Goal: Task Accomplishment & Management: Use online tool/utility

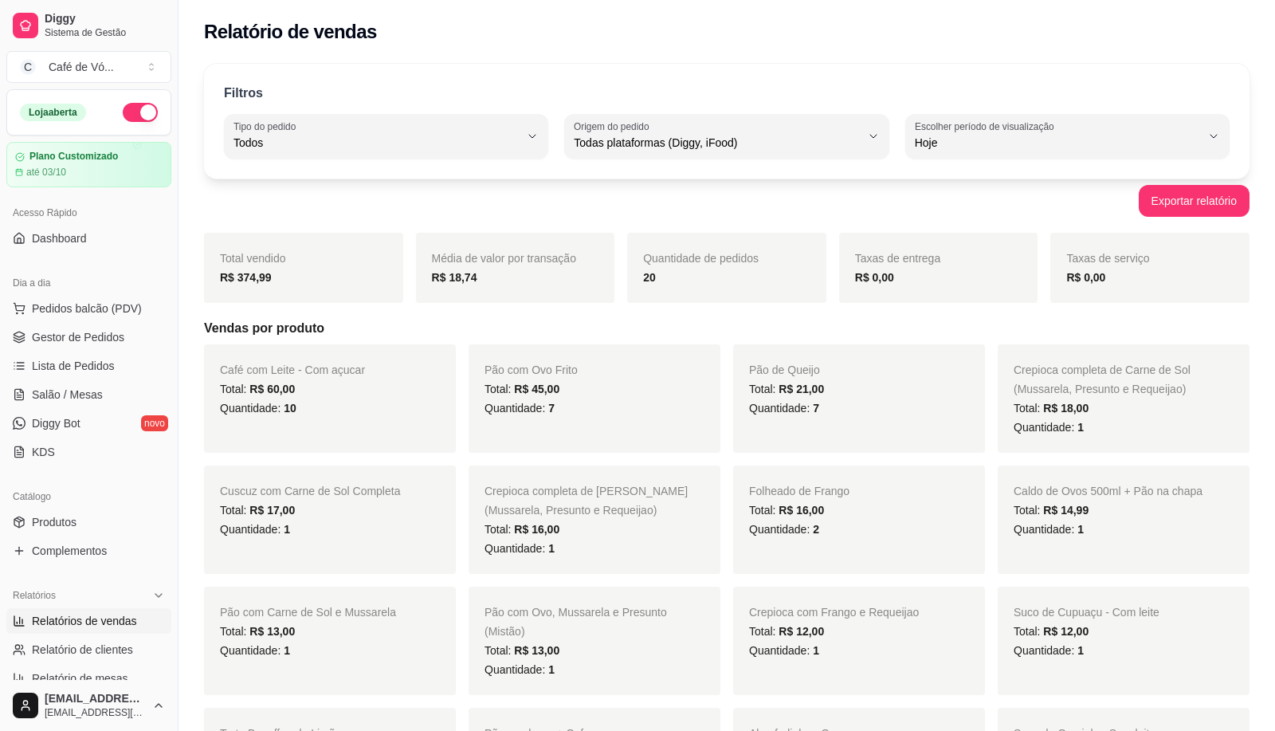
select select "ALL"
select select "0"
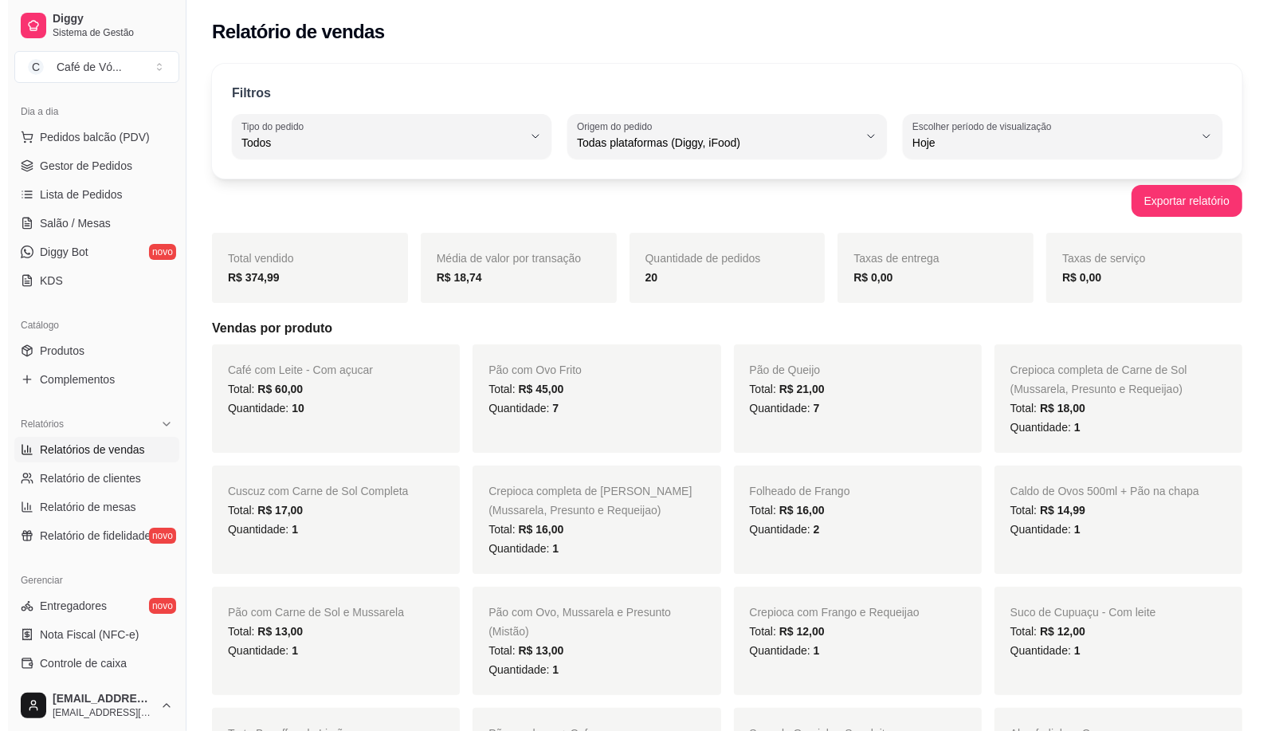
scroll to position [60, 0]
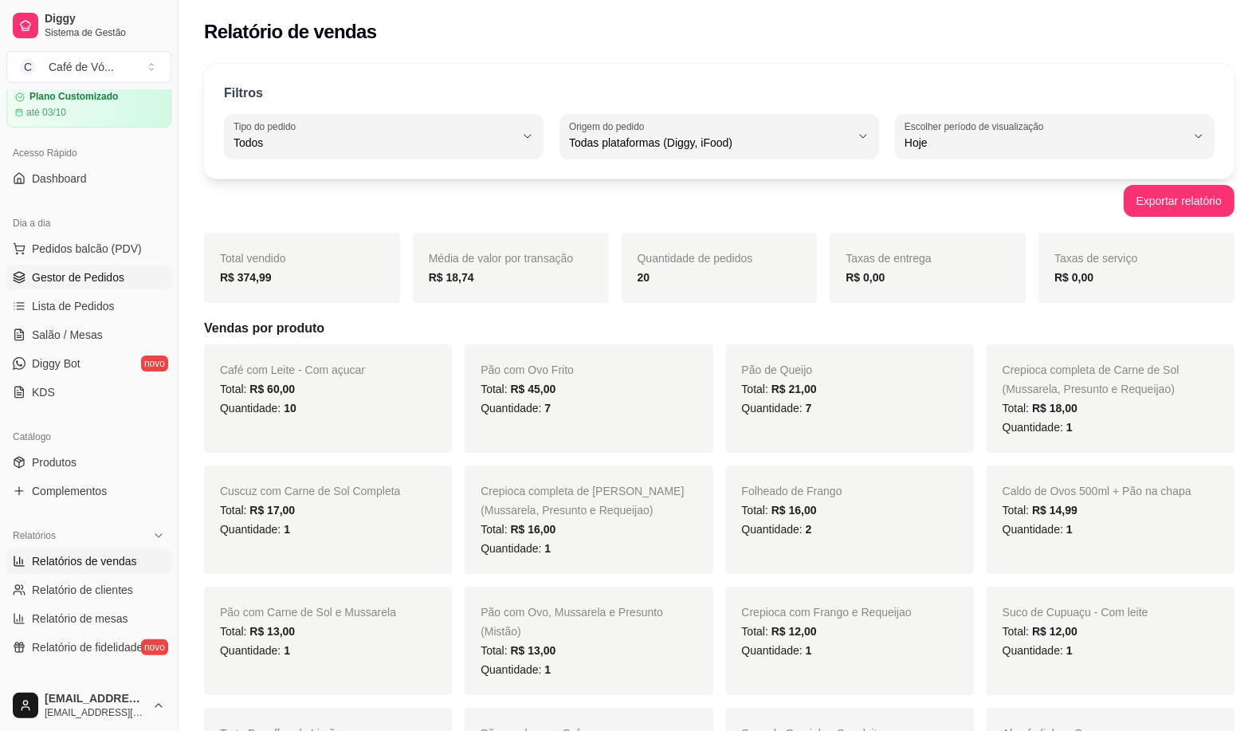
click at [112, 265] on link "Gestor de Pedidos" at bounding box center [88, 278] width 165 height 26
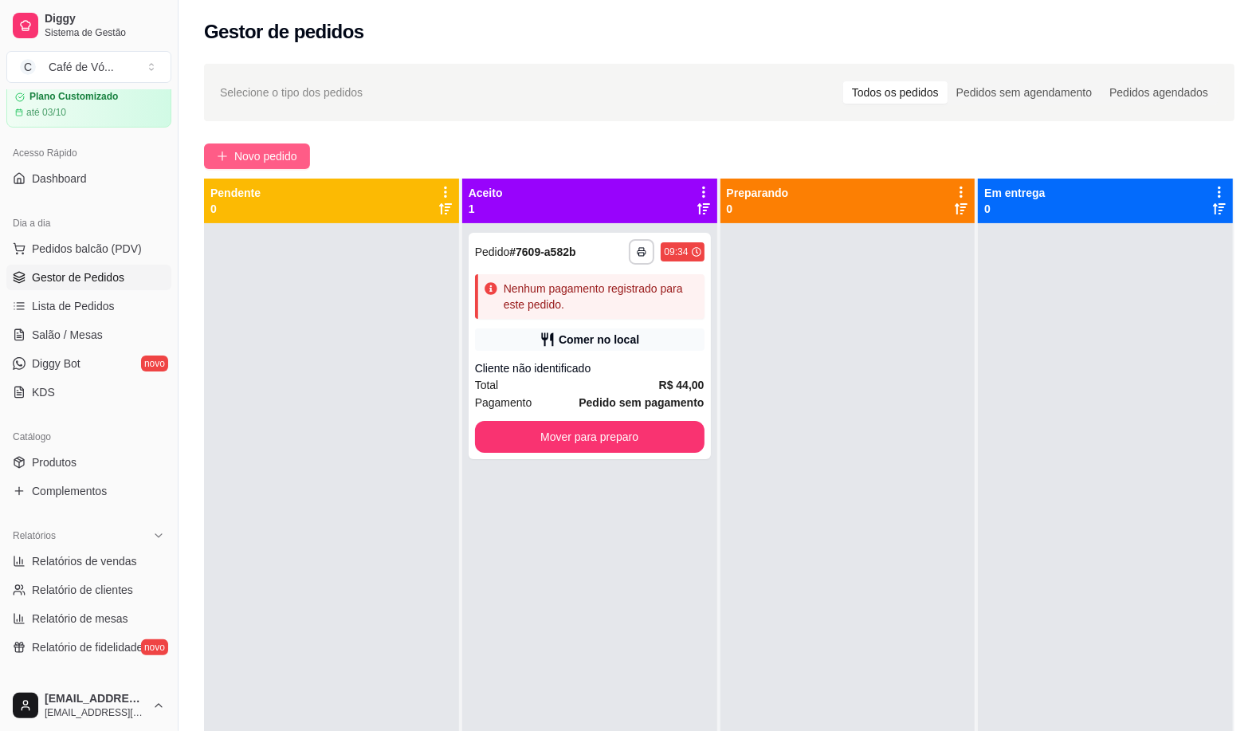
click at [285, 144] on button "Novo pedido" at bounding box center [257, 156] width 106 height 26
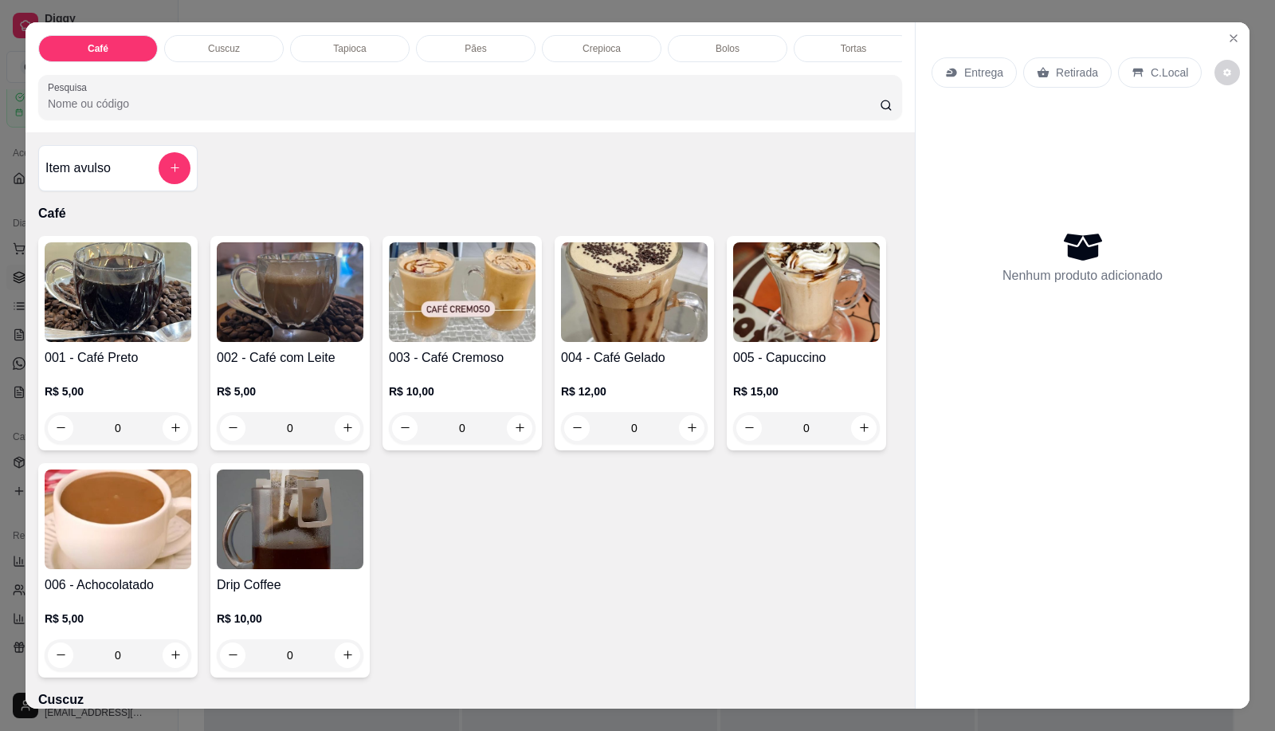
click at [104, 296] on img at bounding box center [118, 292] width 147 height 100
click at [166, 355] on div "001 - Café Preto R$ 5,00 0" at bounding box center [117, 343] width 159 height 214
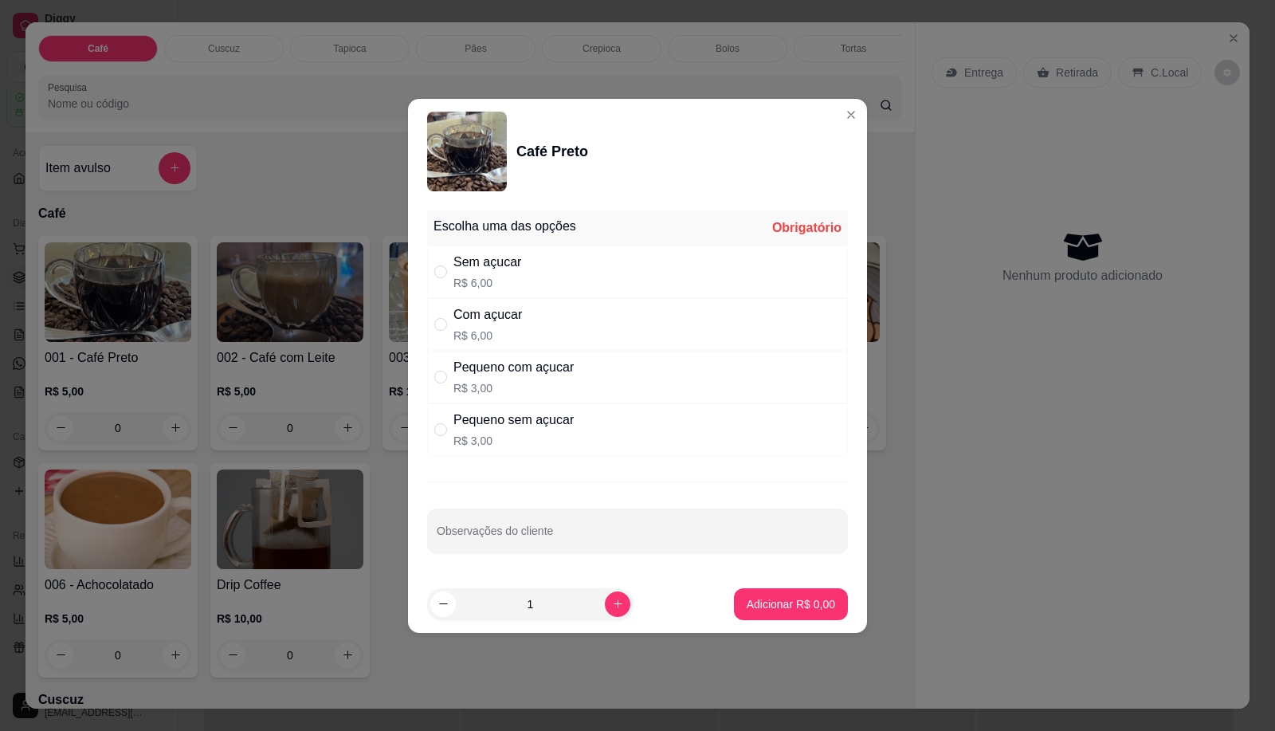
drag, startPoint x: 252, startPoint y: 301, endPoint x: 536, endPoint y: 279, distance: 285.5
click at [509, 300] on div "Com açucar R$ 6,00" at bounding box center [637, 324] width 421 height 53
radio input "true"
drag, startPoint x: 552, startPoint y: 269, endPoint x: 554, endPoint y: 257, distance: 11.3
click at [554, 261] on div "Sem açucar R$ 6,00" at bounding box center [637, 272] width 421 height 53
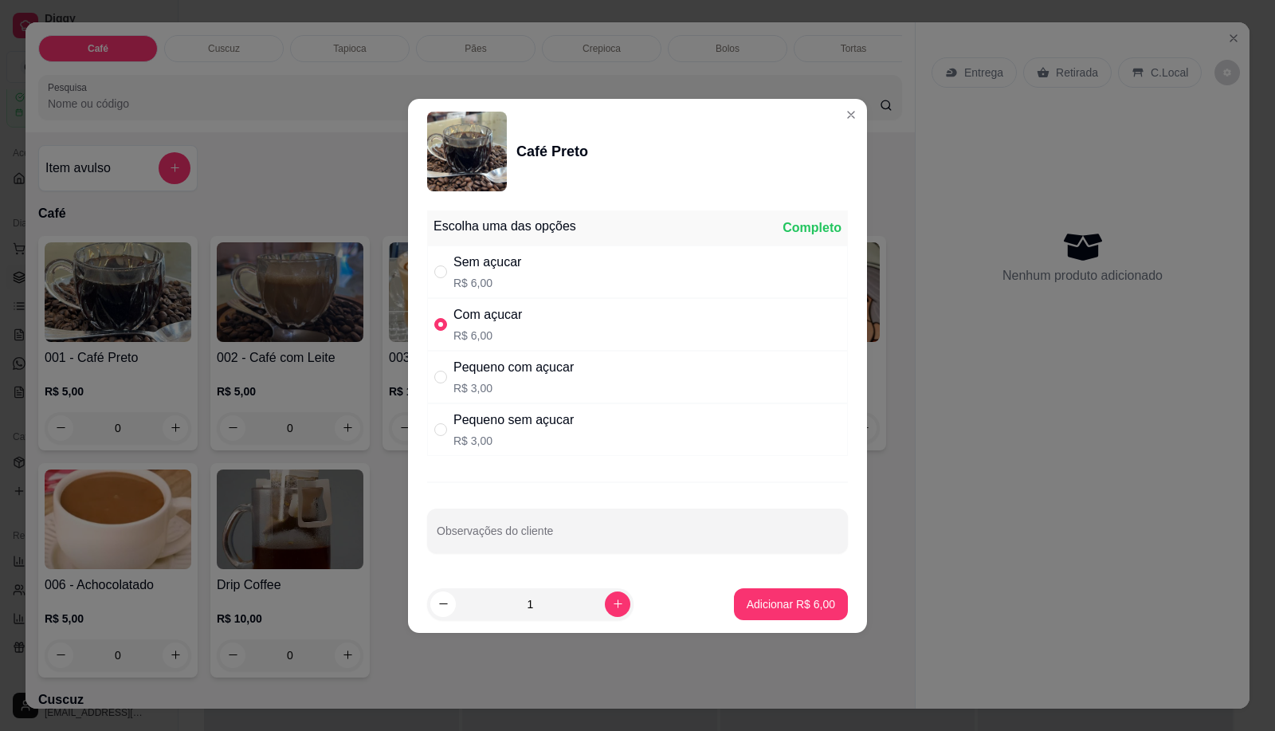
radio input "true"
radio input "false"
click at [785, 594] on button "Adicionar R$ 6,00" at bounding box center [791, 603] width 111 height 31
type input "1"
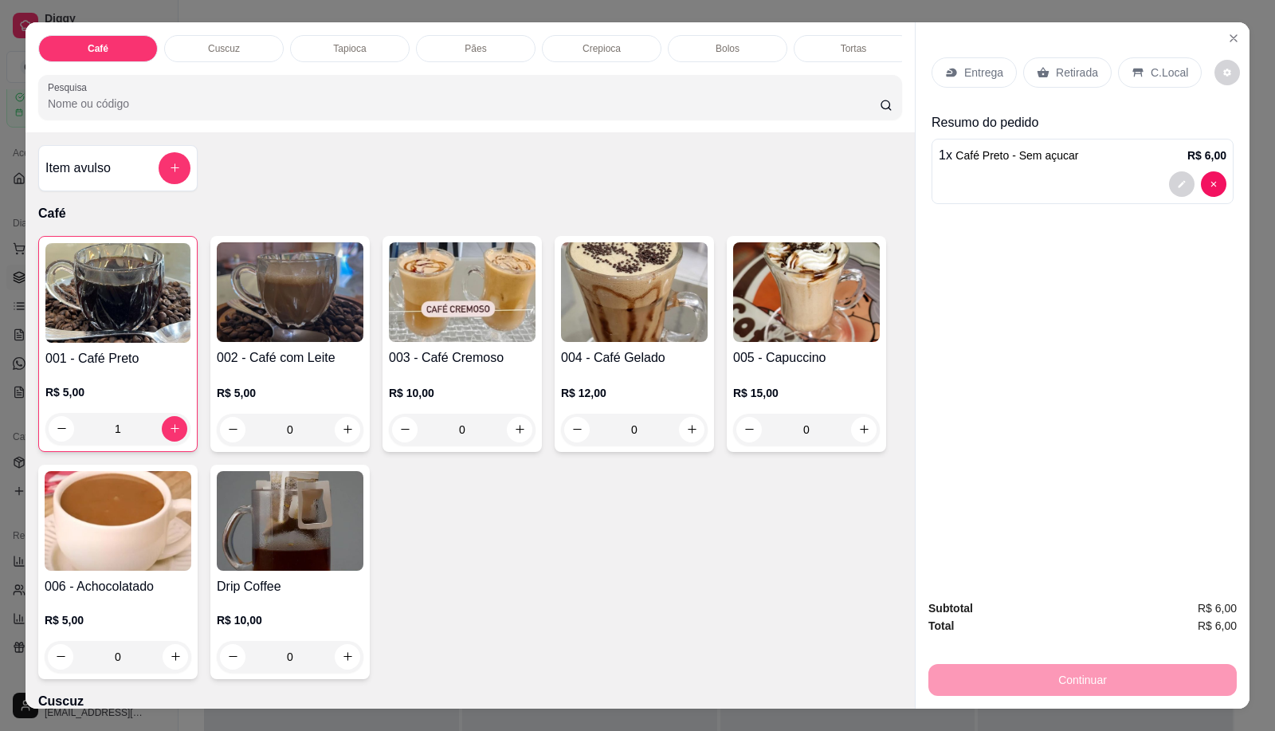
click at [458, 49] on div "Pães" at bounding box center [476, 48] width 120 height 27
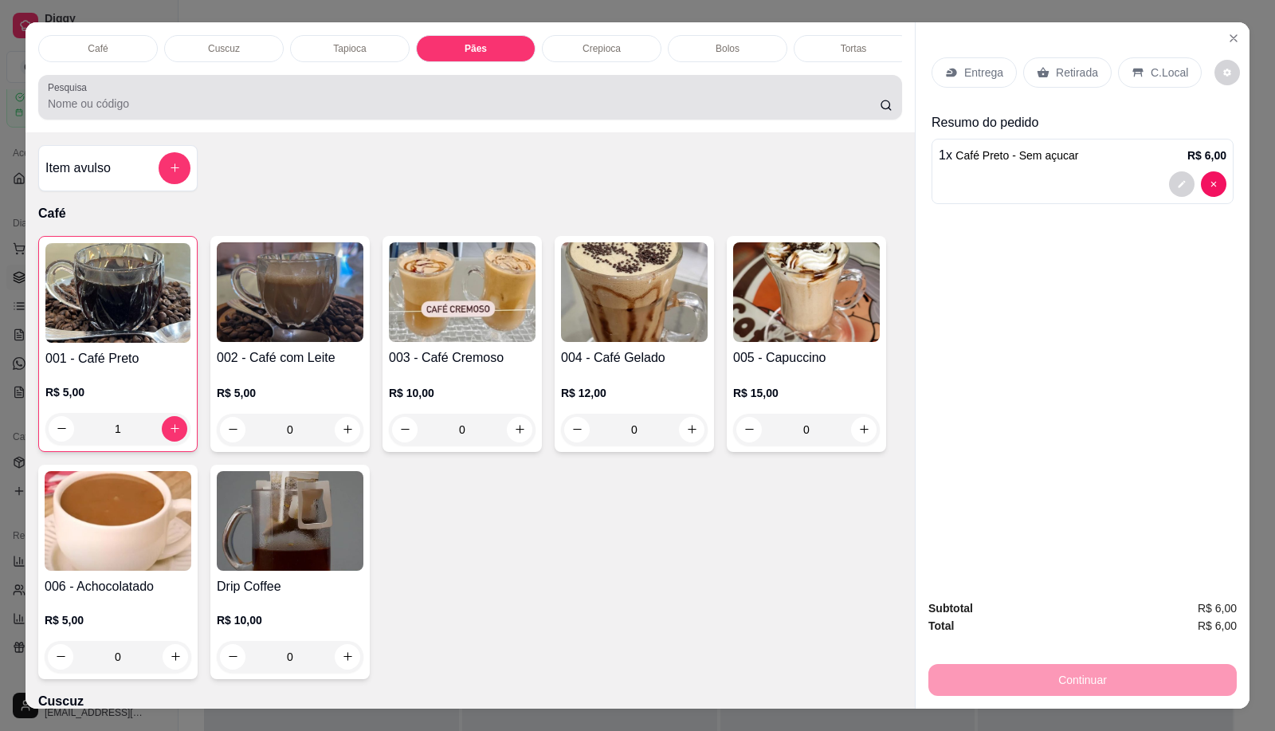
scroll to position [37, 0]
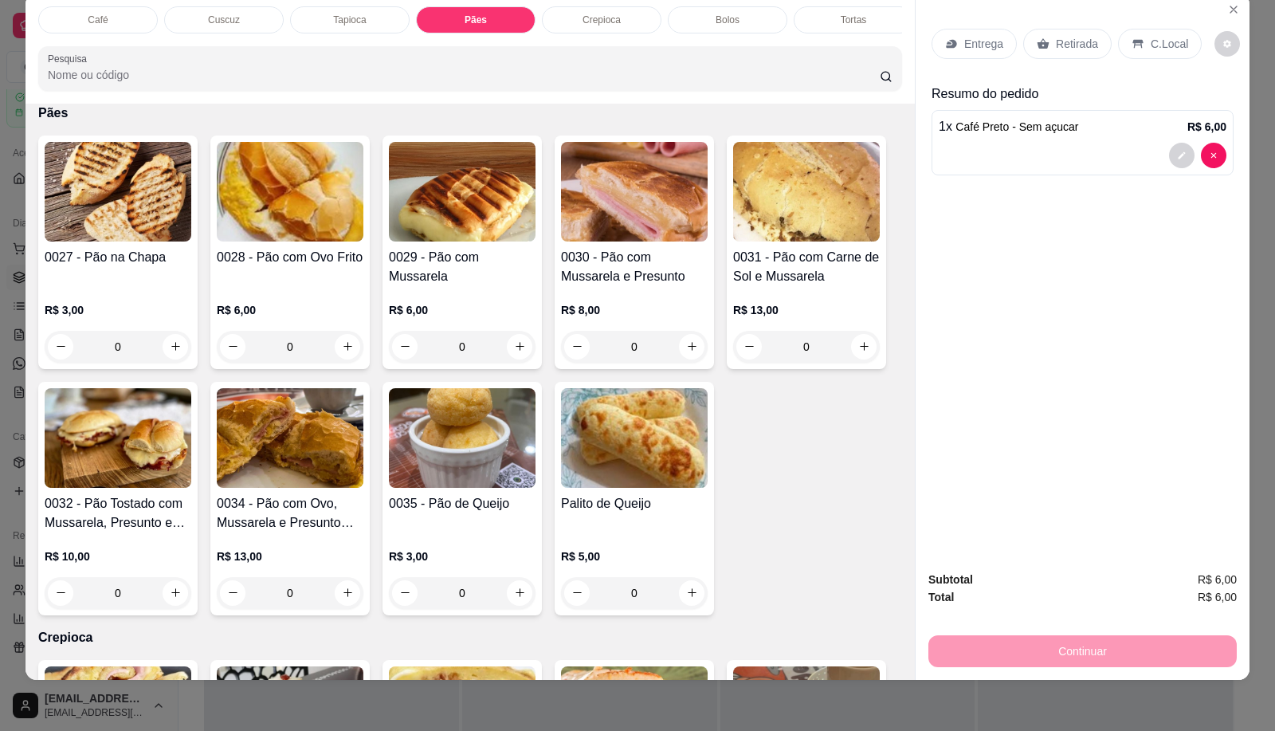
click at [281, 255] on h4 "0028 - Pão com Ovo Frito" at bounding box center [290, 257] width 147 height 19
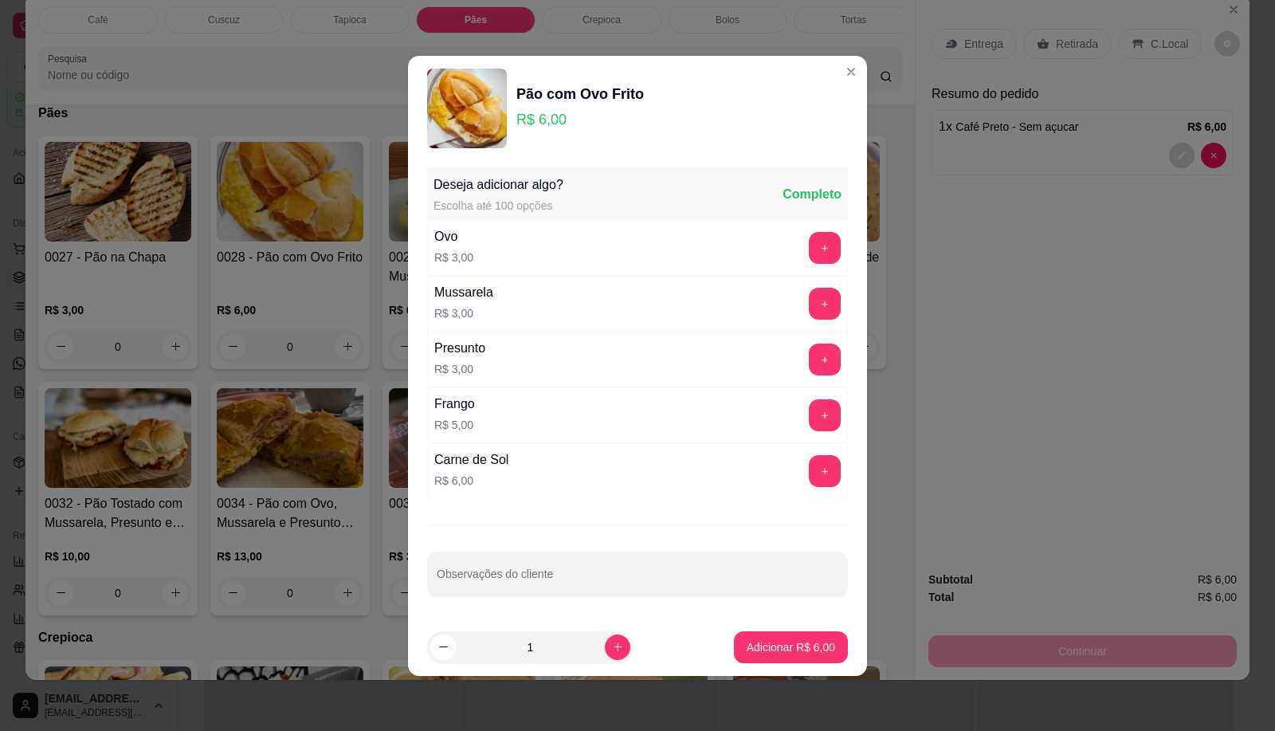
click at [740, 642] on button "Adicionar R$ 6,00" at bounding box center [791, 647] width 114 height 32
click at [748, 642] on p "Crepioca" at bounding box center [470, 637] width 864 height 19
type input "1"
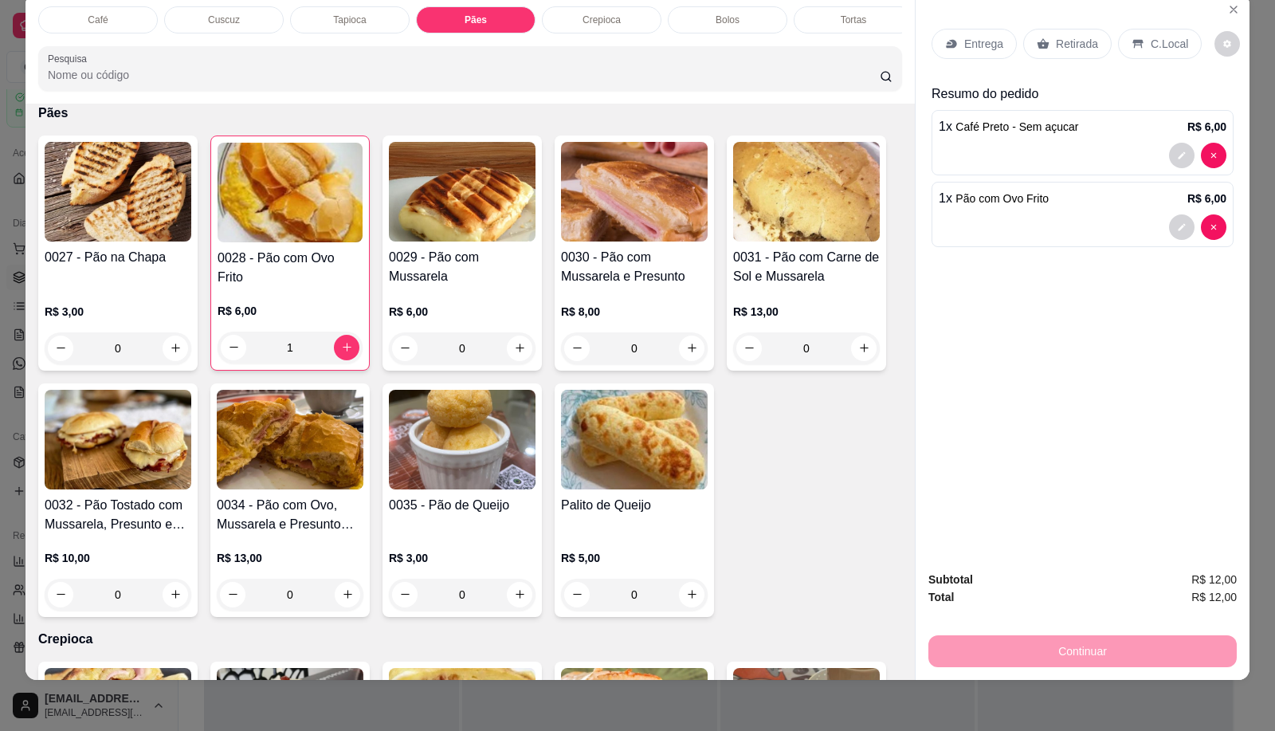
scroll to position [1509, 0]
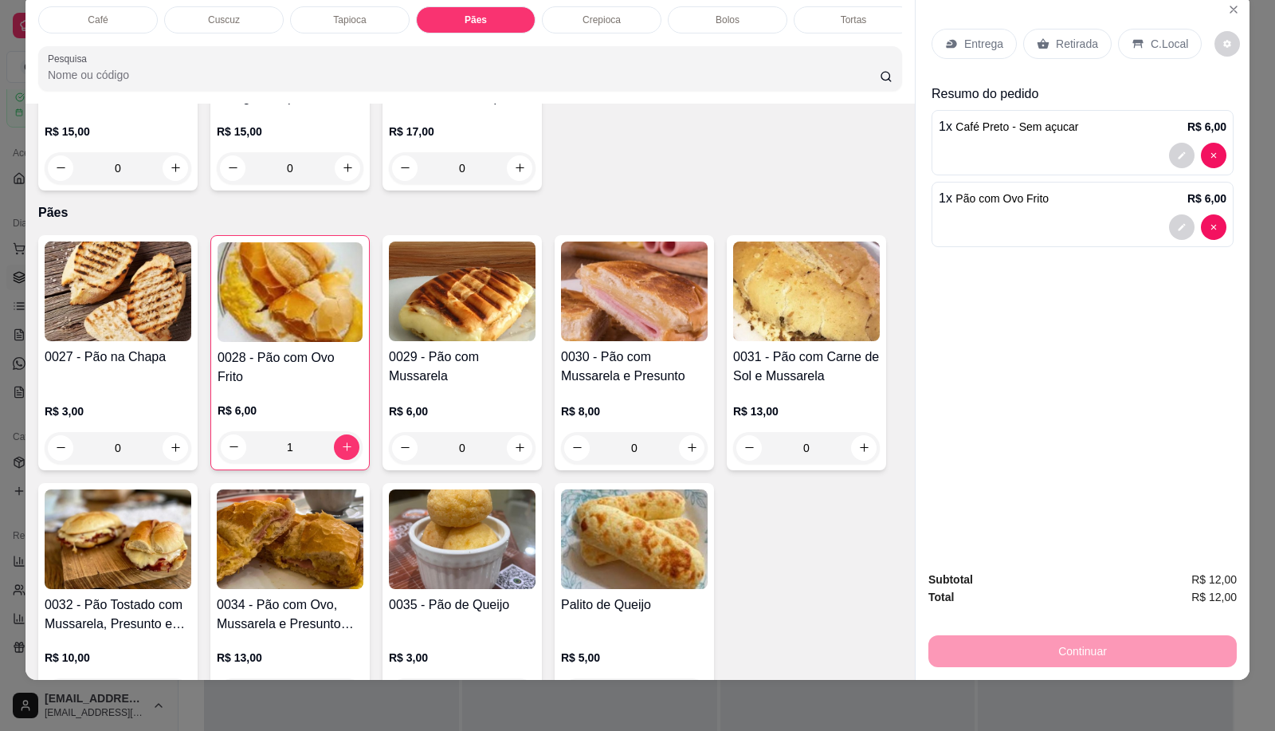
drag, startPoint x: 973, startPoint y: 28, endPoint x: 886, endPoint y: 21, distance: 87.2
drag, startPoint x: 886, startPoint y: 21, endPoint x: 1164, endPoint y: 34, distance: 277.7
click at [1165, 29] on div "C.Local" at bounding box center [1160, 44] width 84 height 30
click at [1164, 36] on p "C.Local" at bounding box center [1169, 44] width 37 height 16
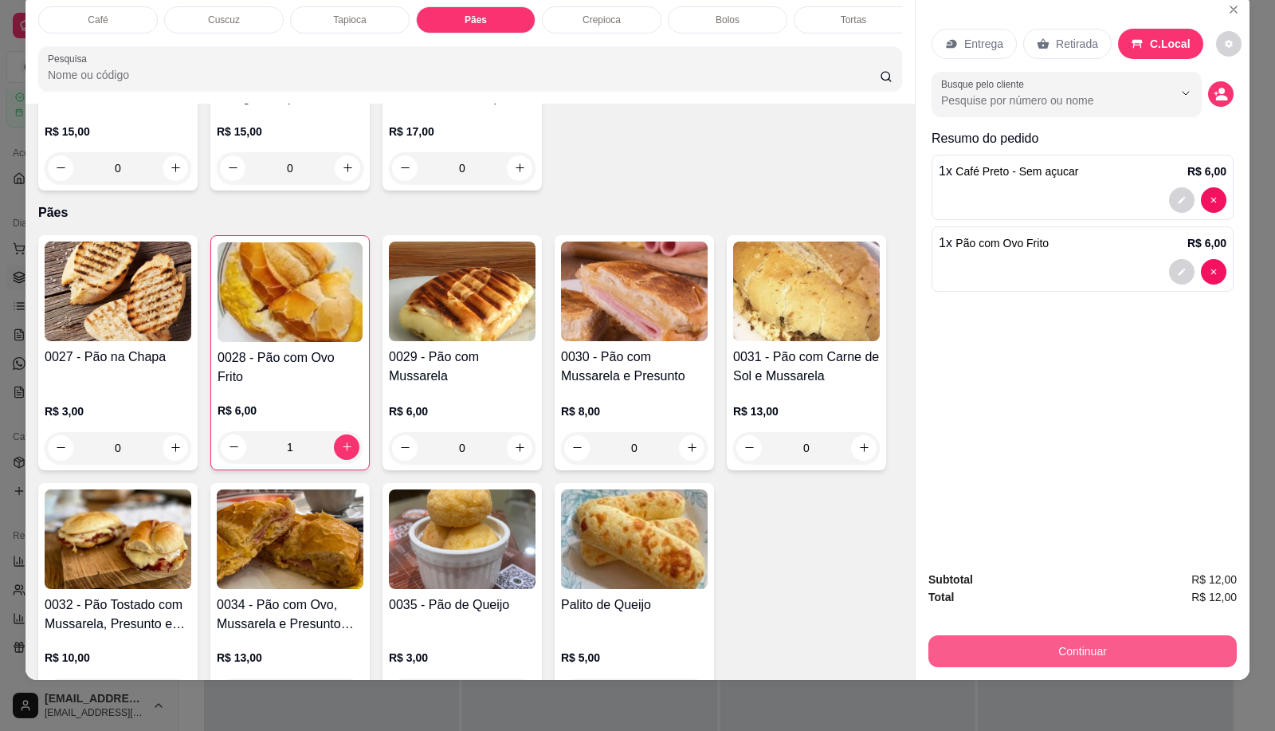
click at [1069, 635] on button "Continuar" at bounding box center [1083, 651] width 309 height 32
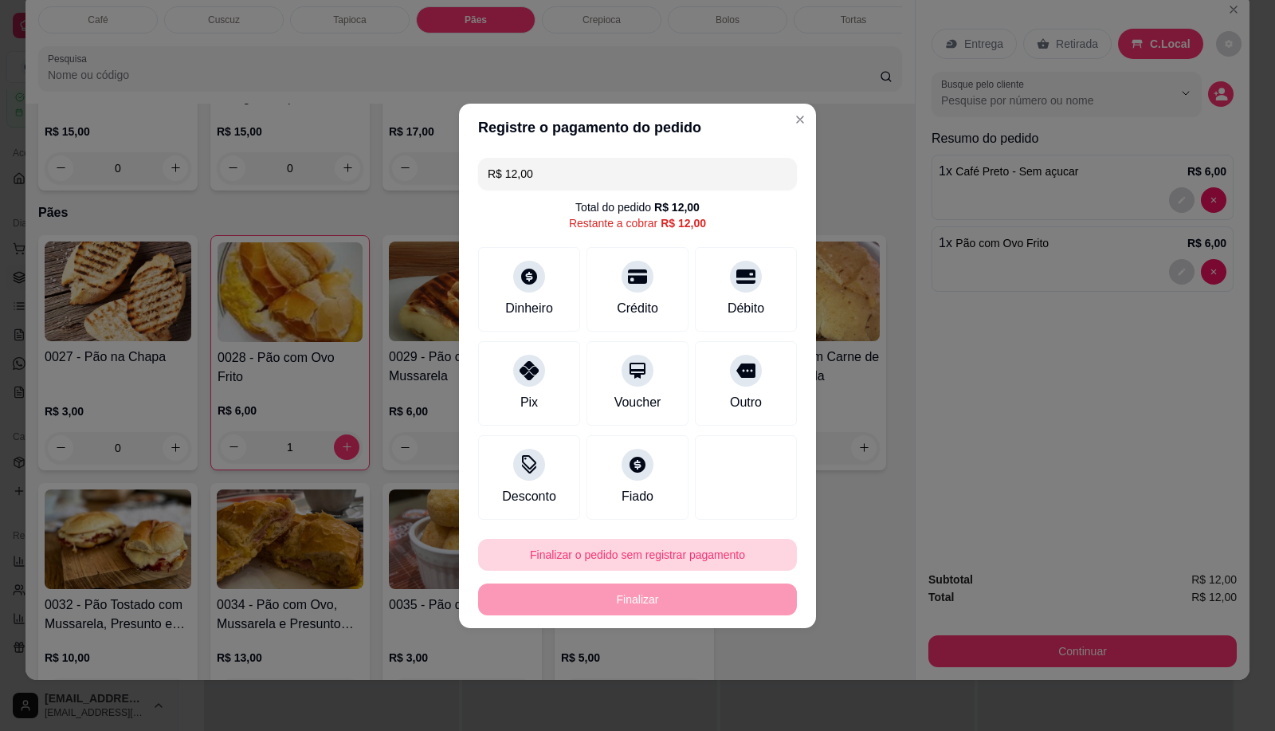
click at [674, 556] on button "Finalizar o pedido sem registrar pagamento" at bounding box center [637, 555] width 319 height 32
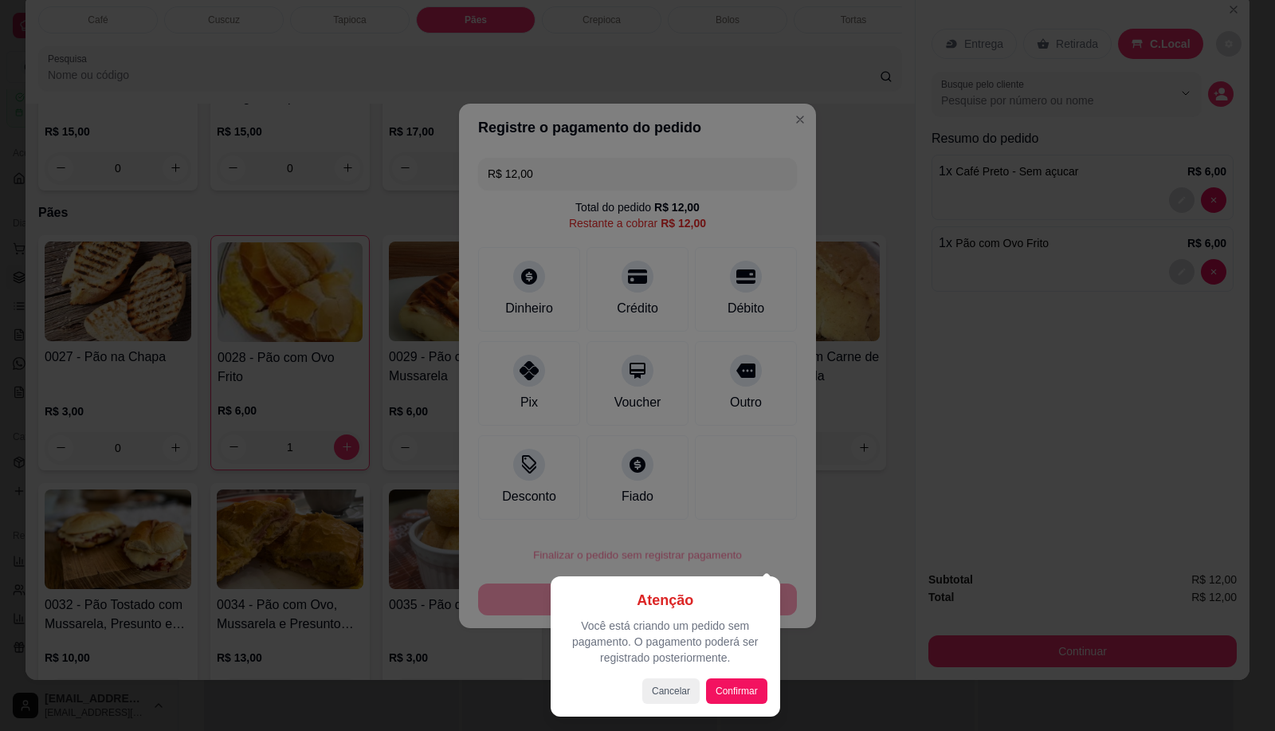
click at [714, 675] on div "Atenção Você está criando um pedido sem pagamento. O pagamento poderá ser regis…" at bounding box center [666, 646] width 204 height 115
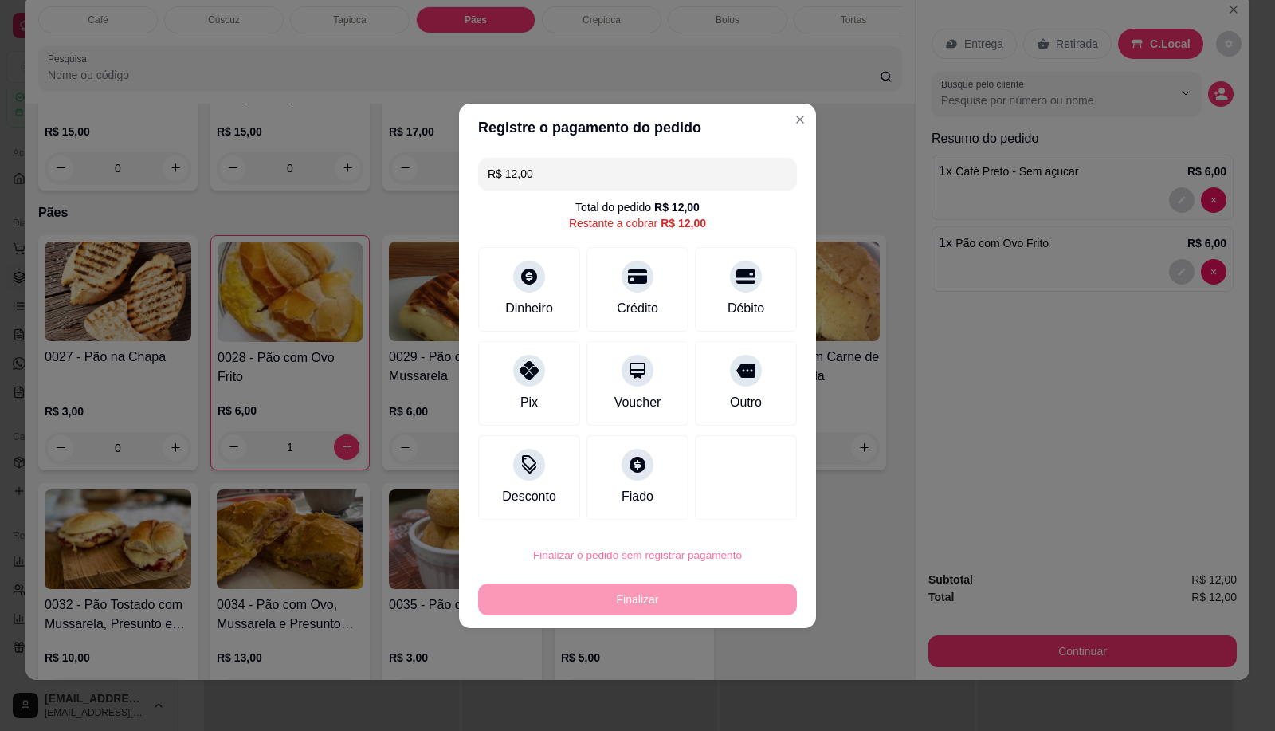
click at [720, 682] on button "Confirmar" at bounding box center [738, 686] width 57 height 24
type input "0"
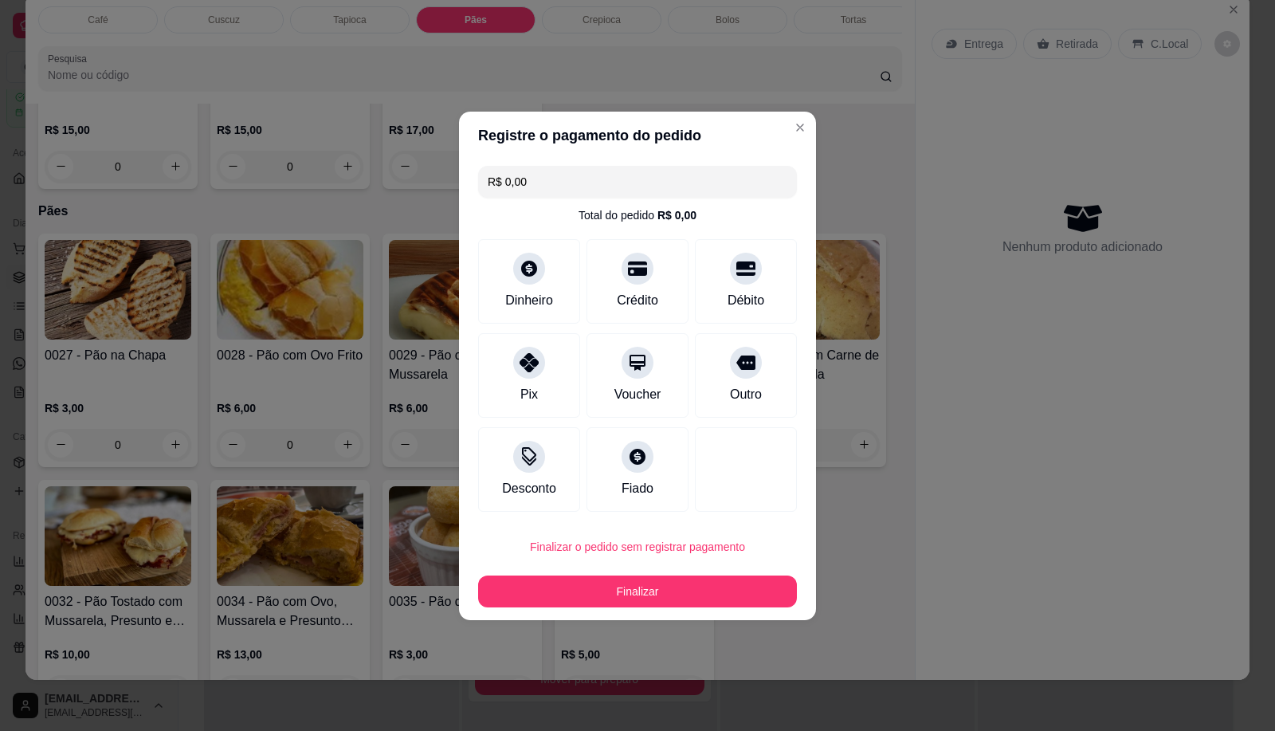
type input "R$ 0,00"
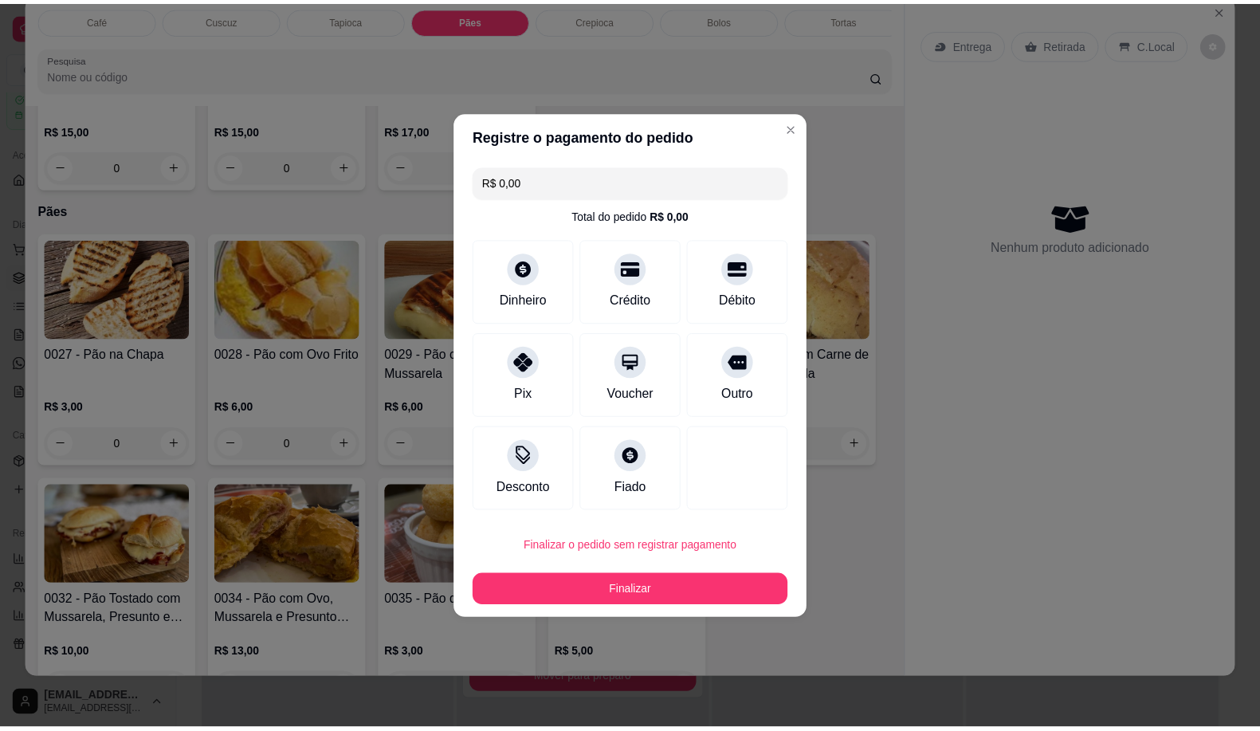
scroll to position [1507, 0]
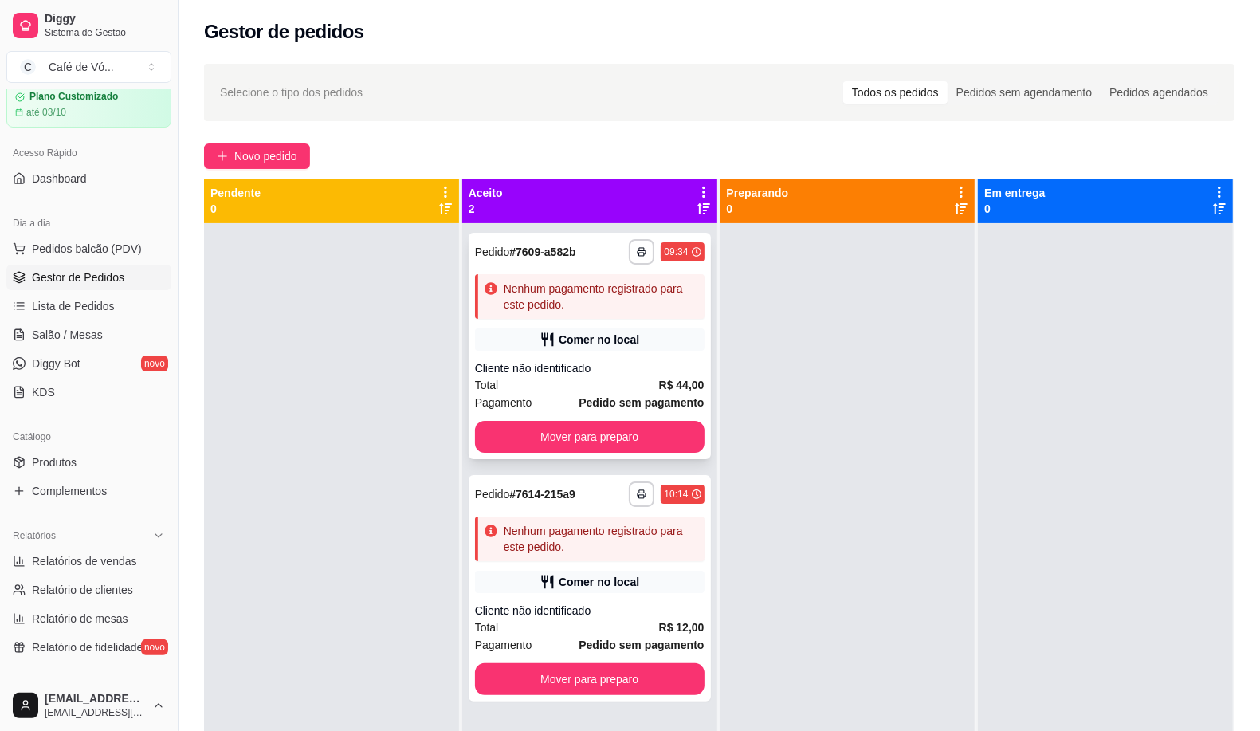
drag, startPoint x: 735, startPoint y: 356, endPoint x: 623, endPoint y: 380, distance: 114.3
click at [735, 356] on div at bounding box center [848, 588] width 255 height 731
